Goal: Transaction & Acquisition: Purchase product/service

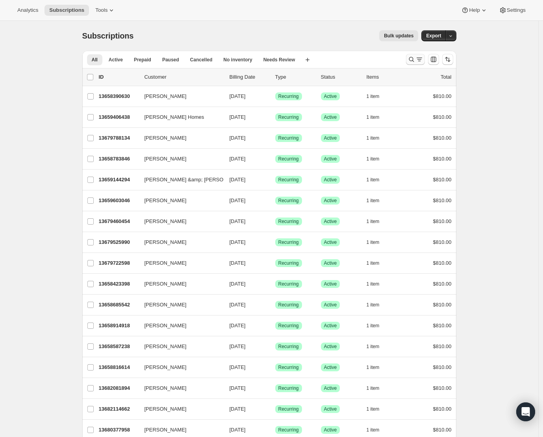
click at [412, 61] on icon "Search and filter results" at bounding box center [411, 59] width 8 height 8
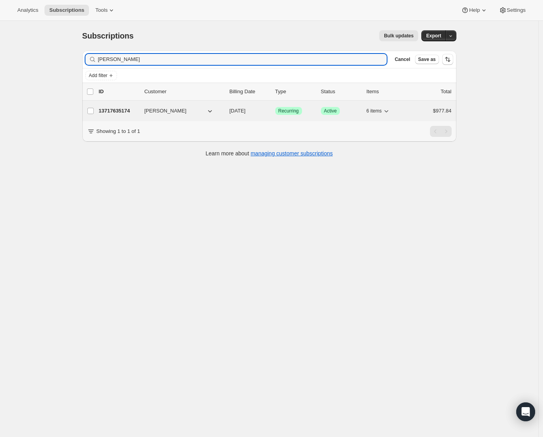
type input "melanie ha"
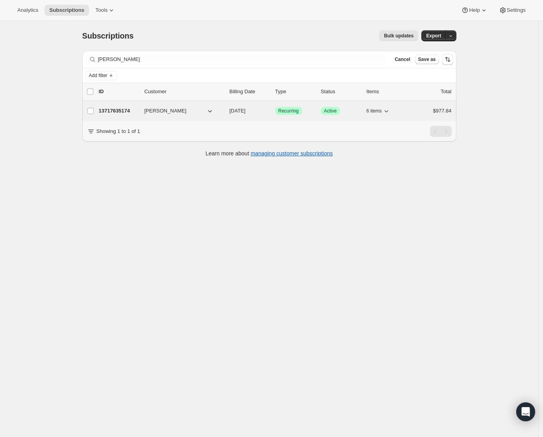
click at [131, 111] on p "13717635174" at bounding box center [118, 111] width 39 height 8
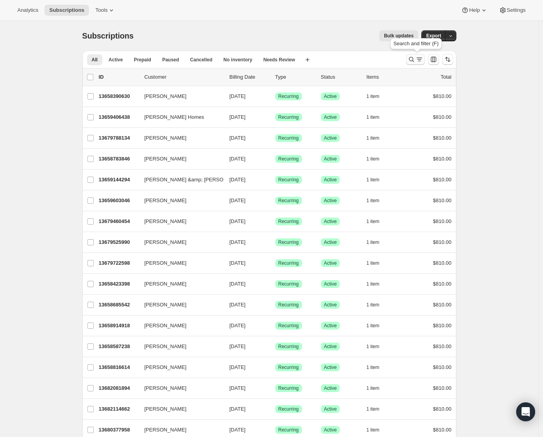
click at [412, 61] on icon "Search and filter results" at bounding box center [411, 59] width 8 height 8
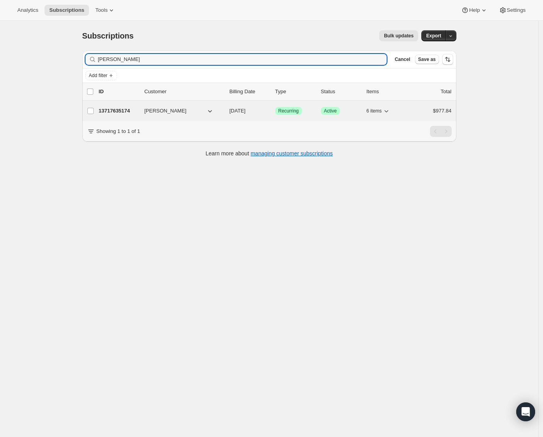
type input "[PERSON_NAME]"
click at [127, 111] on p "13717635174" at bounding box center [118, 111] width 39 height 8
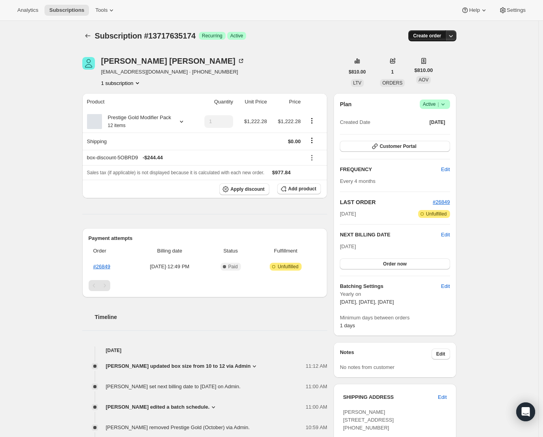
click at [425, 36] on span "Create order" at bounding box center [427, 36] width 28 height 6
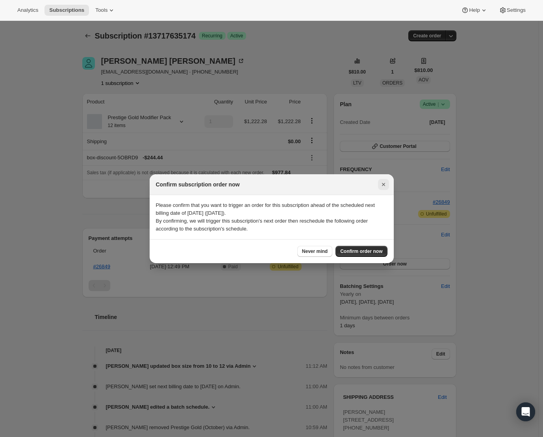
click at [383, 185] on icon "Close" at bounding box center [382, 184] width 3 height 3
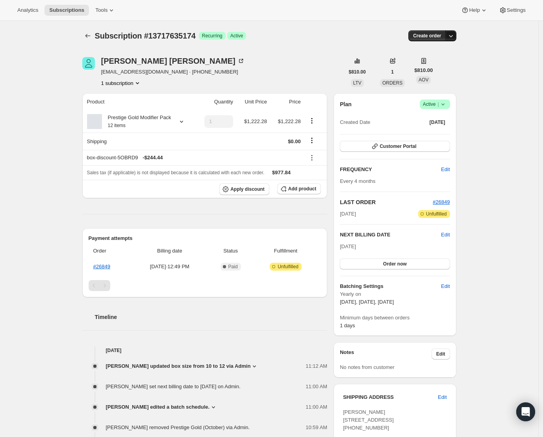
click at [451, 37] on icon "button" at bounding box center [451, 36] width 8 height 8
click at [425, 66] on span "Create custom one-time order" at bounding box center [419, 66] width 68 height 6
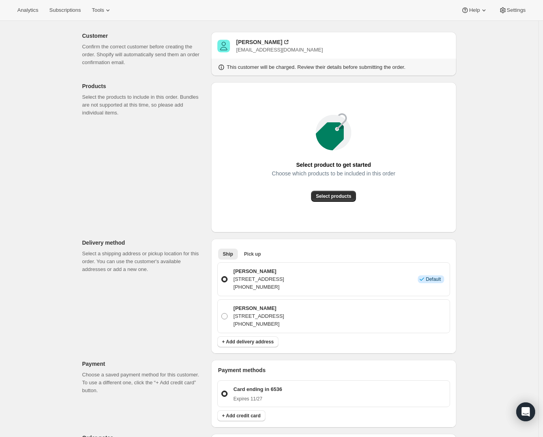
scroll to position [36, 0]
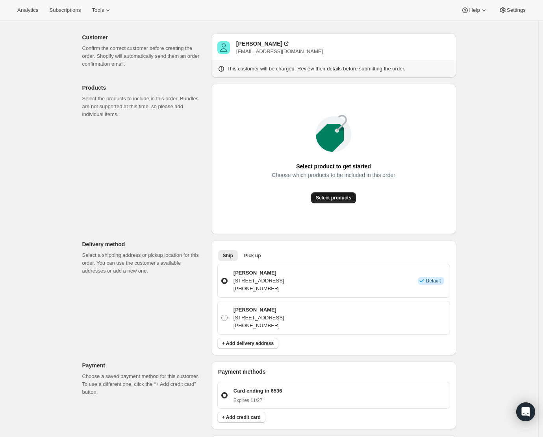
click at [335, 200] on span "Select products" at bounding box center [333, 198] width 35 height 6
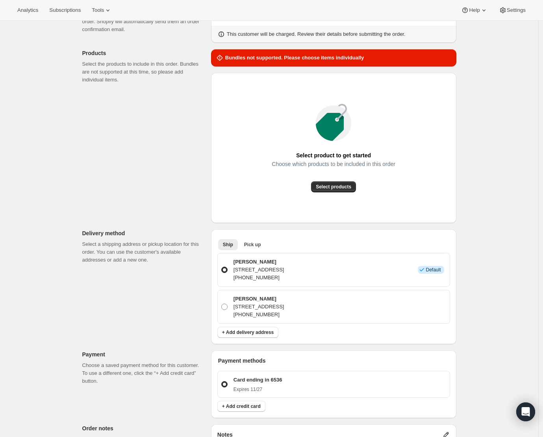
scroll to position [67, 0]
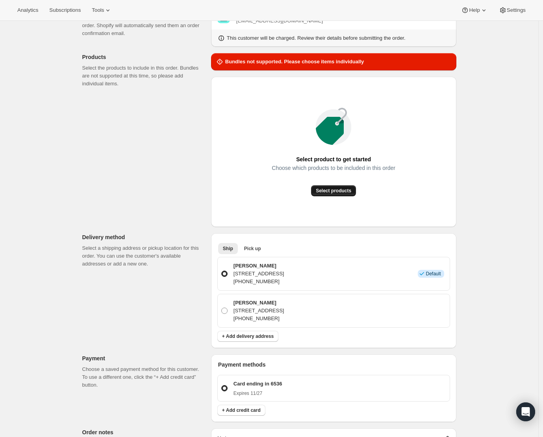
click at [344, 190] on span "Select products" at bounding box center [333, 191] width 35 height 6
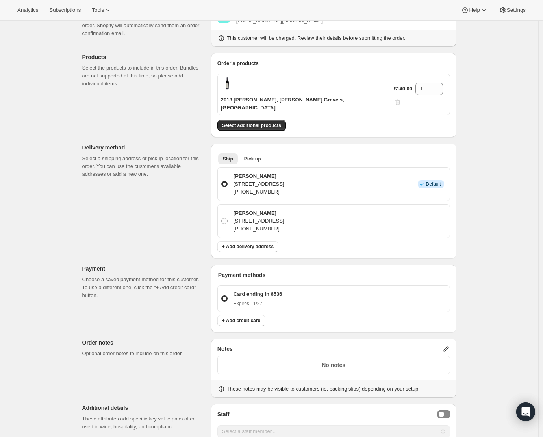
click at [446, 83] on div "$140.00 1" at bounding box center [420, 95] width 53 height 24
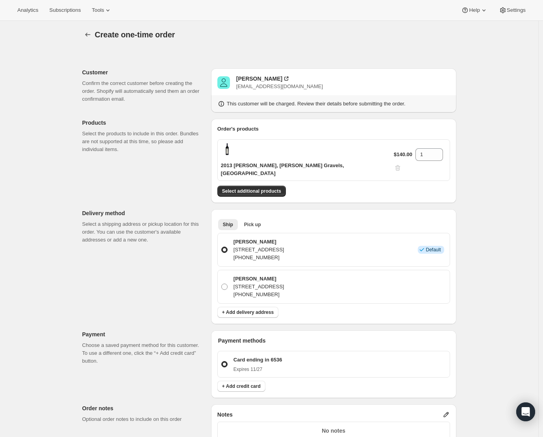
scroll to position [0, 0]
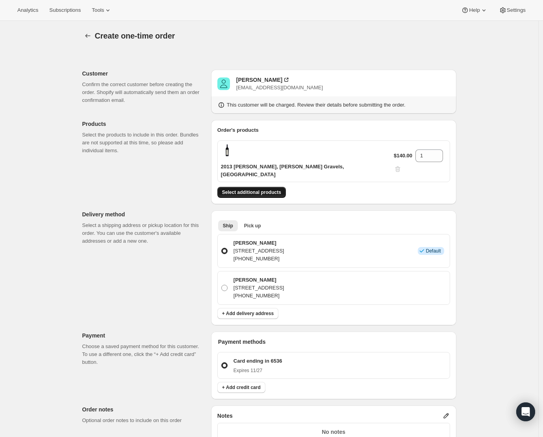
click at [262, 189] on span "Select additional products" at bounding box center [251, 192] width 59 height 6
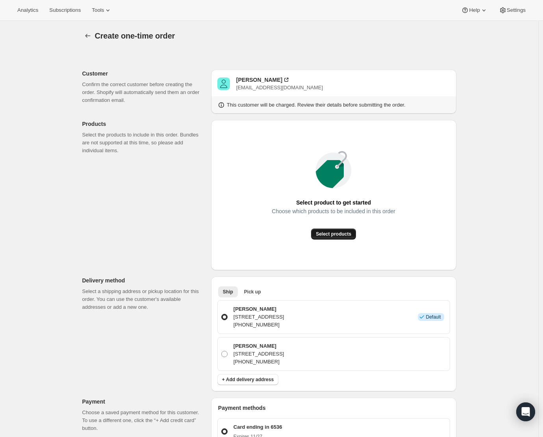
click at [329, 233] on span "Select products" at bounding box center [333, 234] width 35 height 6
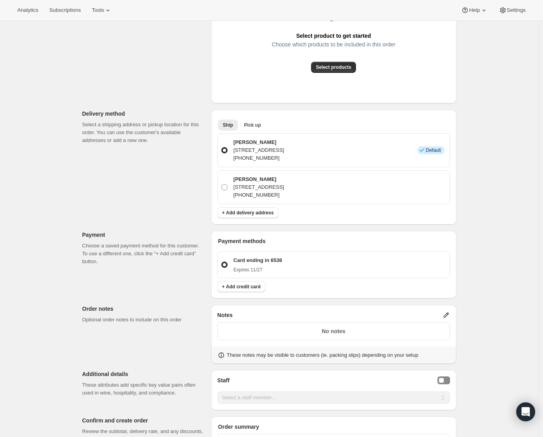
scroll to position [191, 0]
click at [251, 260] on p "Card ending in 6536" at bounding box center [257, 260] width 49 height 8
click at [222, 261] on input "Card ending in 6536 Expires 11/27" at bounding box center [221, 261] width 0 height 0
click at [267, 263] on p "Card ending in 6536" at bounding box center [257, 260] width 49 height 8
click at [222, 262] on input "Card ending in 6536 Expires 11/27" at bounding box center [221, 261] width 0 height 0
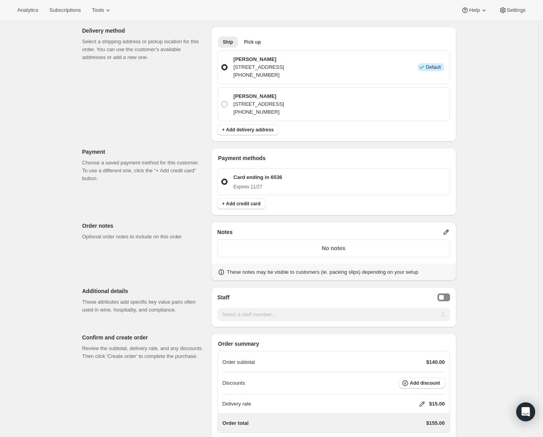
scroll to position [325, 0]
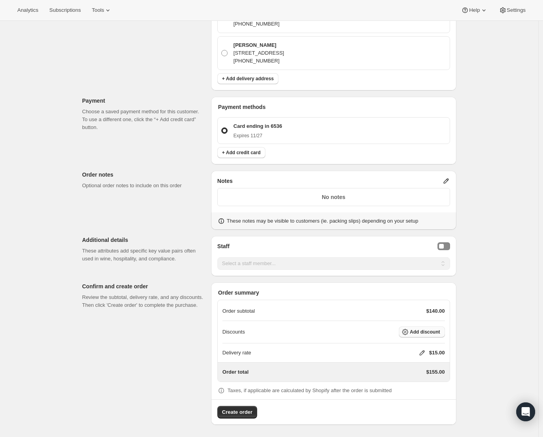
click at [419, 335] on span "Add discount" at bounding box center [425, 332] width 30 height 6
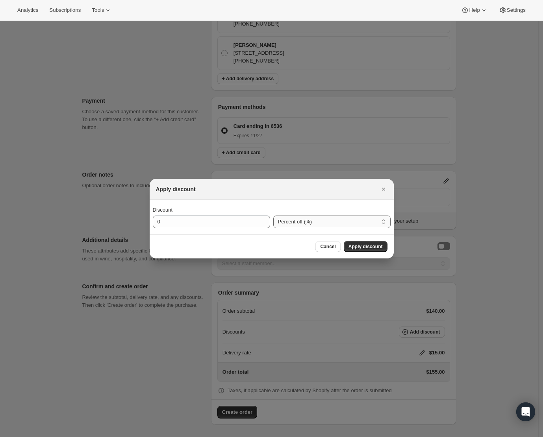
click at [327, 221] on select "Percent off (%) Amount off ($)" at bounding box center [331, 222] width 117 height 13
click at [328, 247] on span "Cancel" at bounding box center [327, 247] width 15 height 6
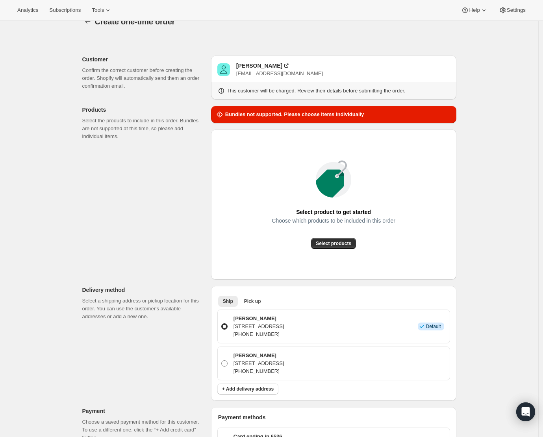
scroll to position [0, 0]
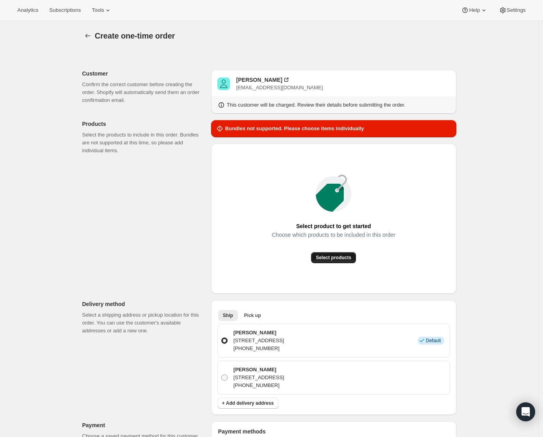
click at [327, 257] on span "Select products" at bounding box center [333, 258] width 35 height 6
